Goal: Task Accomplishment & Management: Complete application form

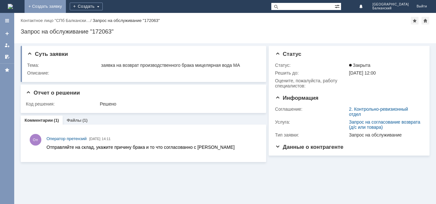
click at [66, 3] on link "+ Создать заявку" at bounding box center [45, 6] width 41 height 13
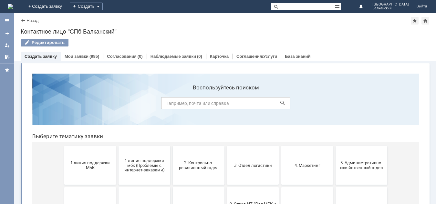
click at [101, 168] on span "1 линия поддержки МБК" at bounding box center [90, 166] width 48 height 10
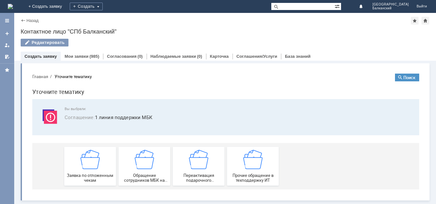
click at [101, 168] on div "Заявка по отложенным чекам" at bounding box center [90, 166] width 48 height 33
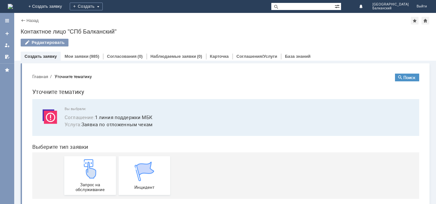
click at [101, 168] on div "Запрос на обслуживание" at bounding box center [90, 175] width 48 height 33
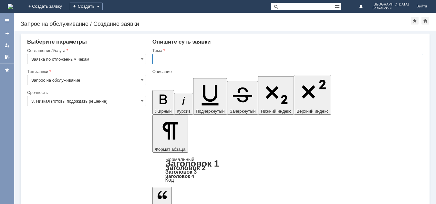
click at [161, 59] on input "text" at bounding box center [288, 59] width 271 height 10
type input "отложенные чеки"
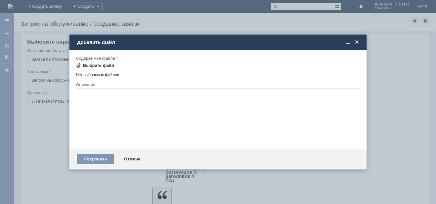
click at [80, 64] on span at bounding box center [78, 65] width 5 height 5
click at [90, 158] on div "Сохранить" at bounding box center [95, 159] width 37 height 10
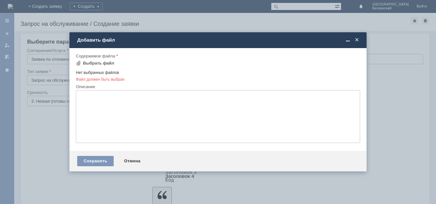
click at [357, 38] on span at bounding box center [357, 40] width 6 height 6
